Goal: Transaction & Acquisition: Purchase product/service

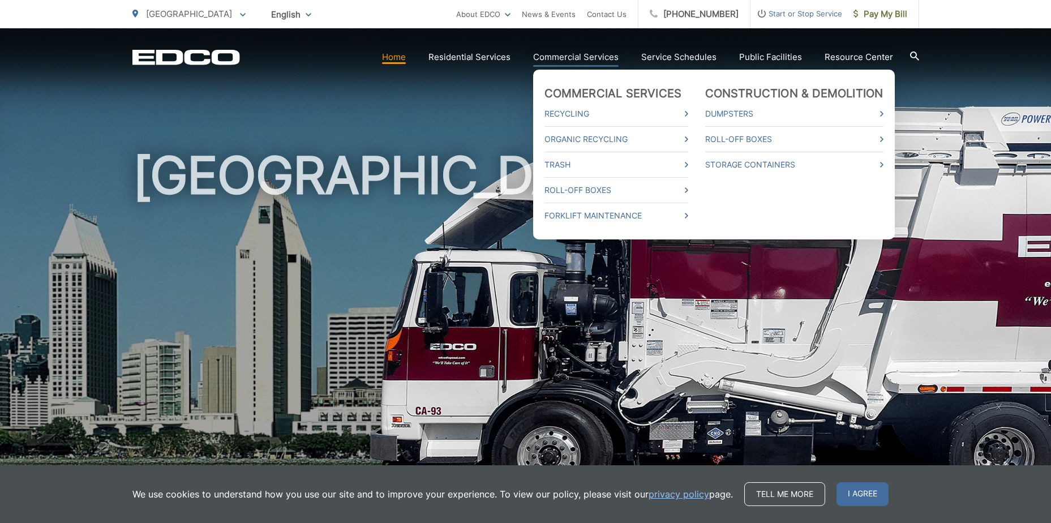
click at [594, 58] on link "Commercial Services" at bounding box center [575, 57] width 85 height 14
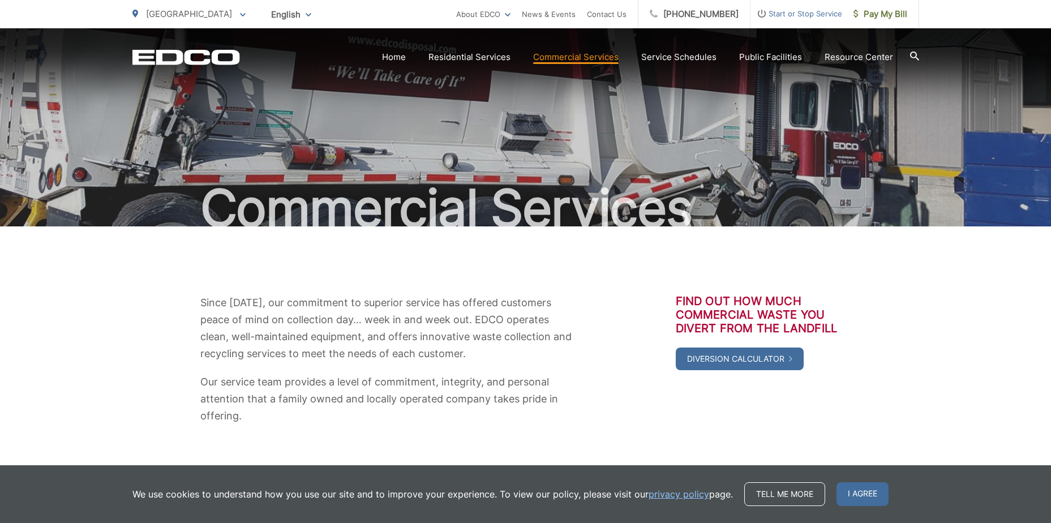
click at [599, 420] on div "Since 1967, our commitment to superior service has offered customers peace of m…" at bounding box center [525, 359] width 786 height 130
click at [851, 491] on span "I agree" at bounding box center [862, 494] width 52 height 24
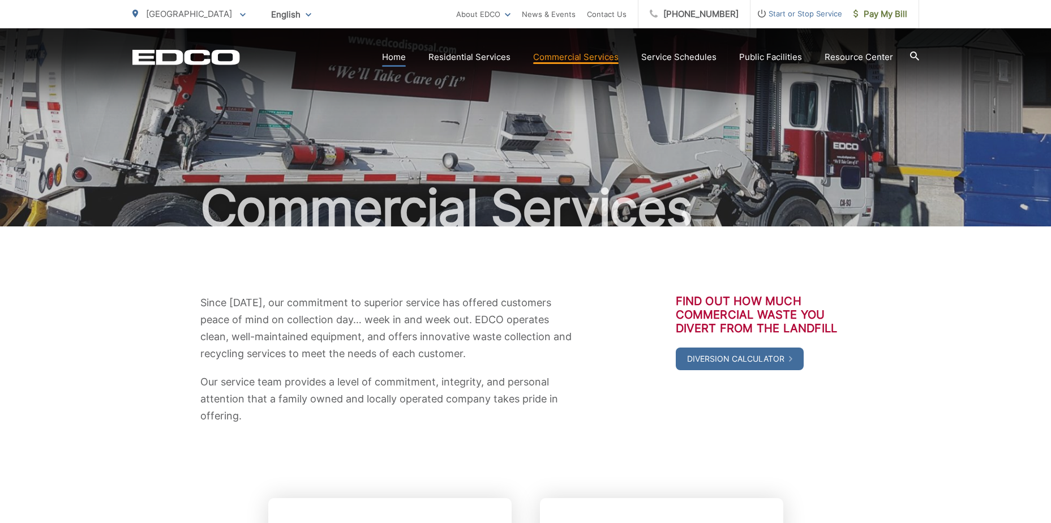
click at [391, 54] on link "Home" at bounding box center [394, 57] width 24 height 14
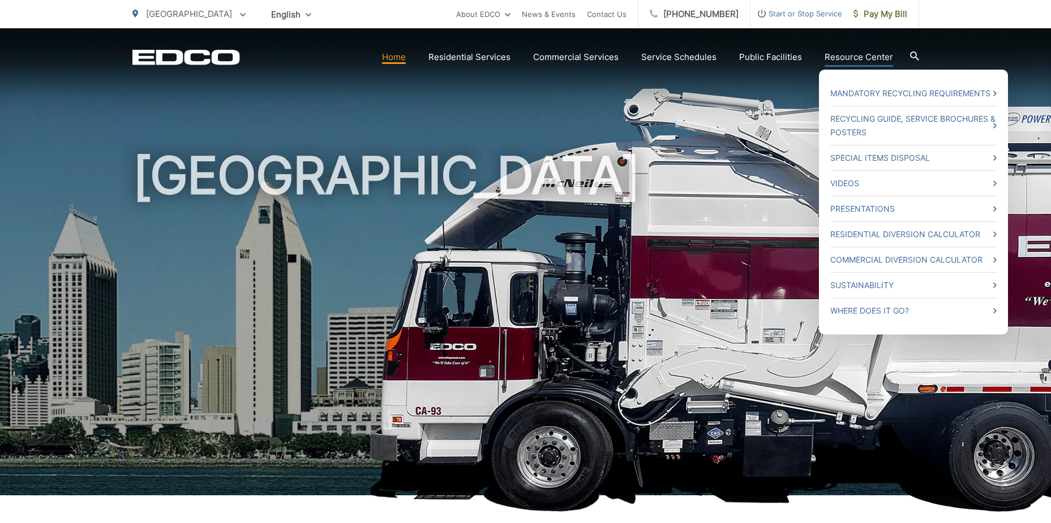
click at [855, 62] on link "Resource Center" at bounding box center [858, 57] width 68 height 14
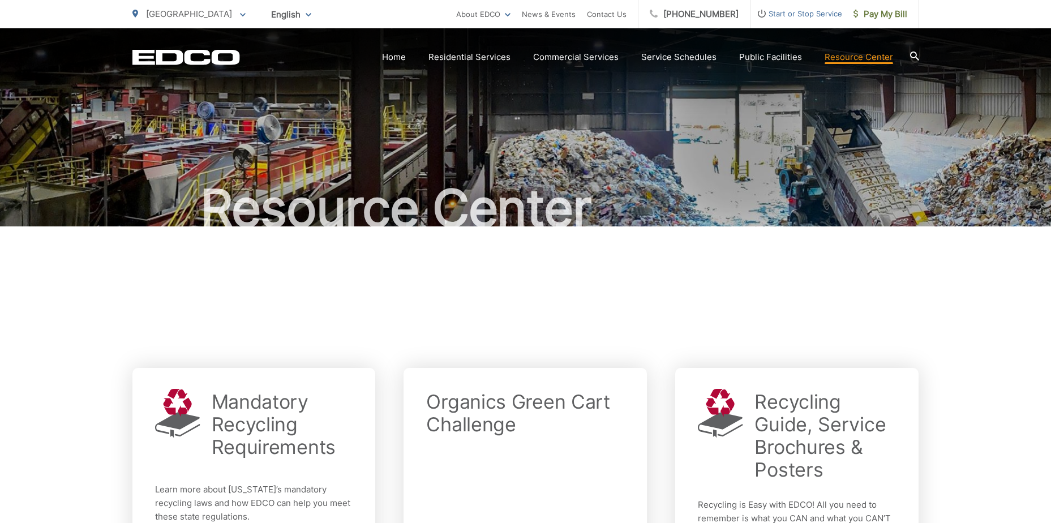
click at [715, 217] on h1 "Resource Center" at bounding box center [525, 208] width 786 height 57
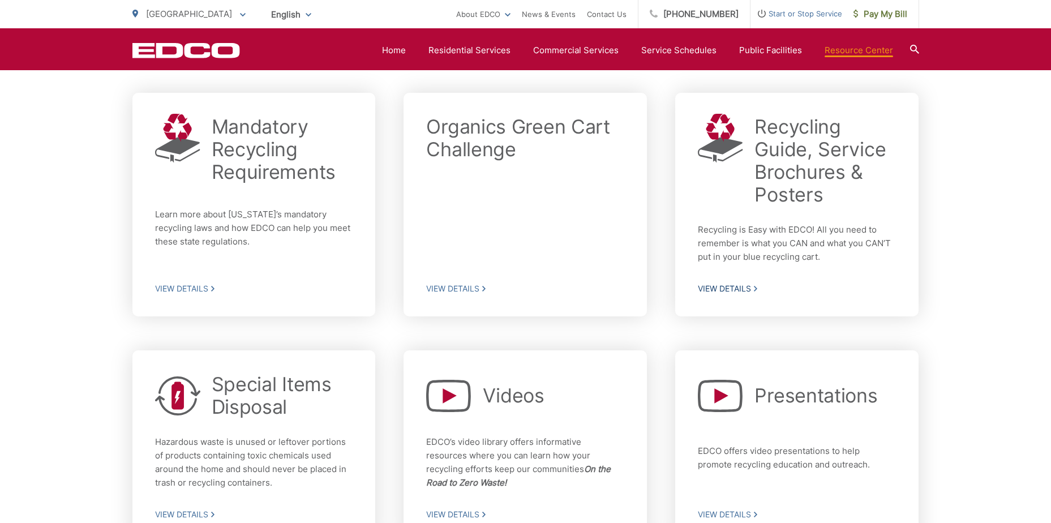
scroll to position [105, 0]
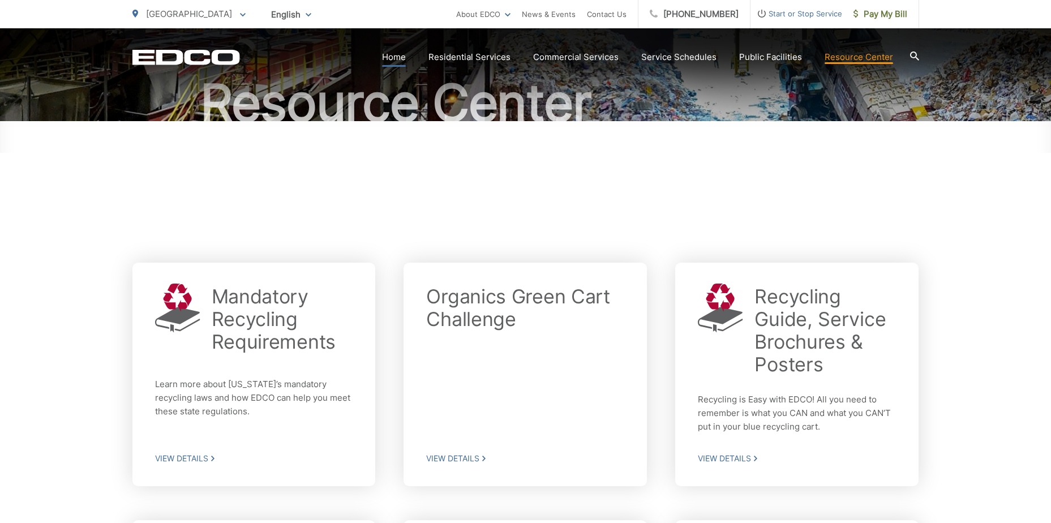
click at [401, 55] on link "Home" at bounding box center [394, 57] width 24 height 14
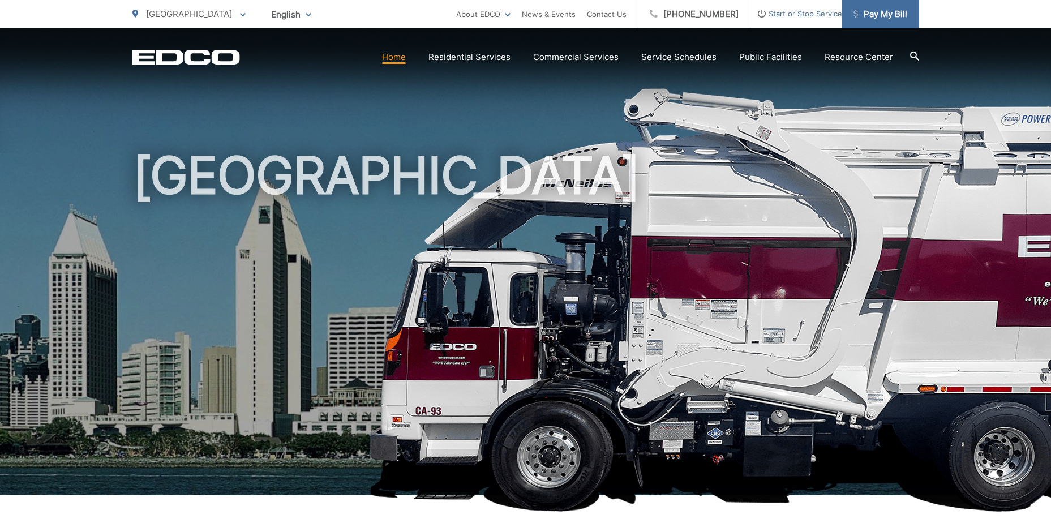
click at [871, 16] on span "Pay My Bill" at bounding box center [880, 14] width 54 height 14
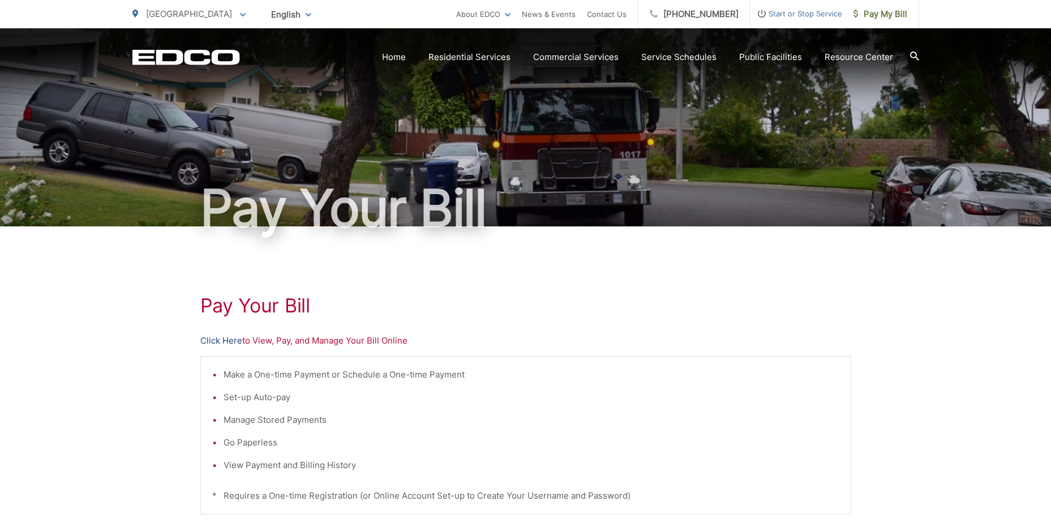
click at [228, 338] on link "Click Here" at bounding box center [221, 341] width 42 height 14
